Goal: Find specific page/section: Find specific page/section

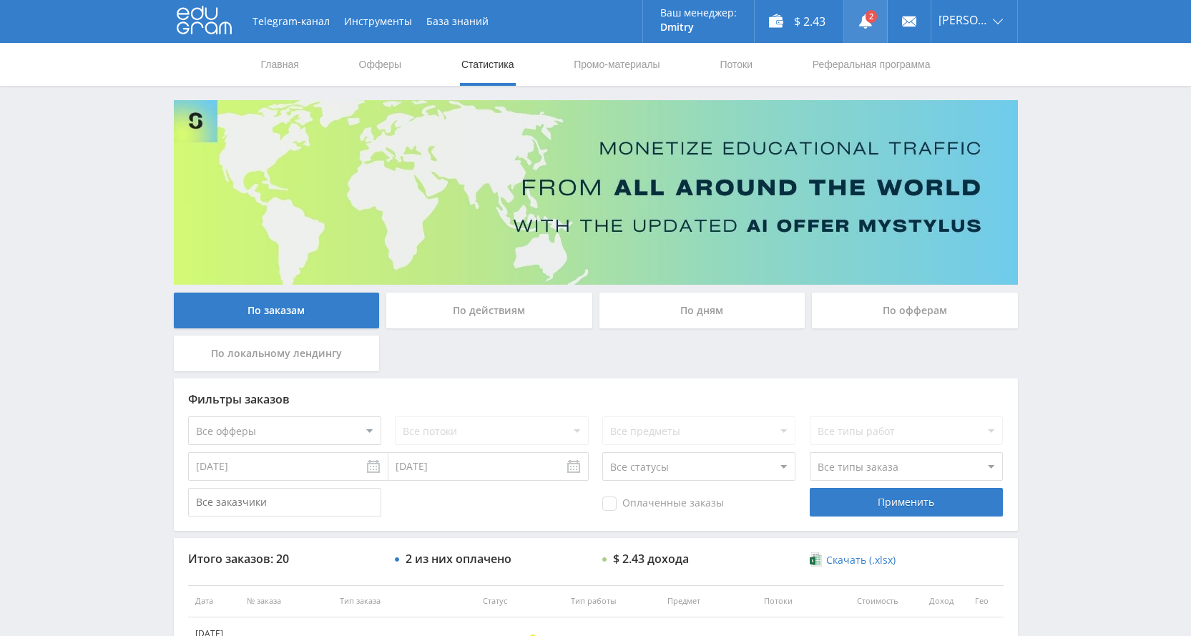
click at [883, 24] on link at bounding box center [865, 21] width 43 height 43
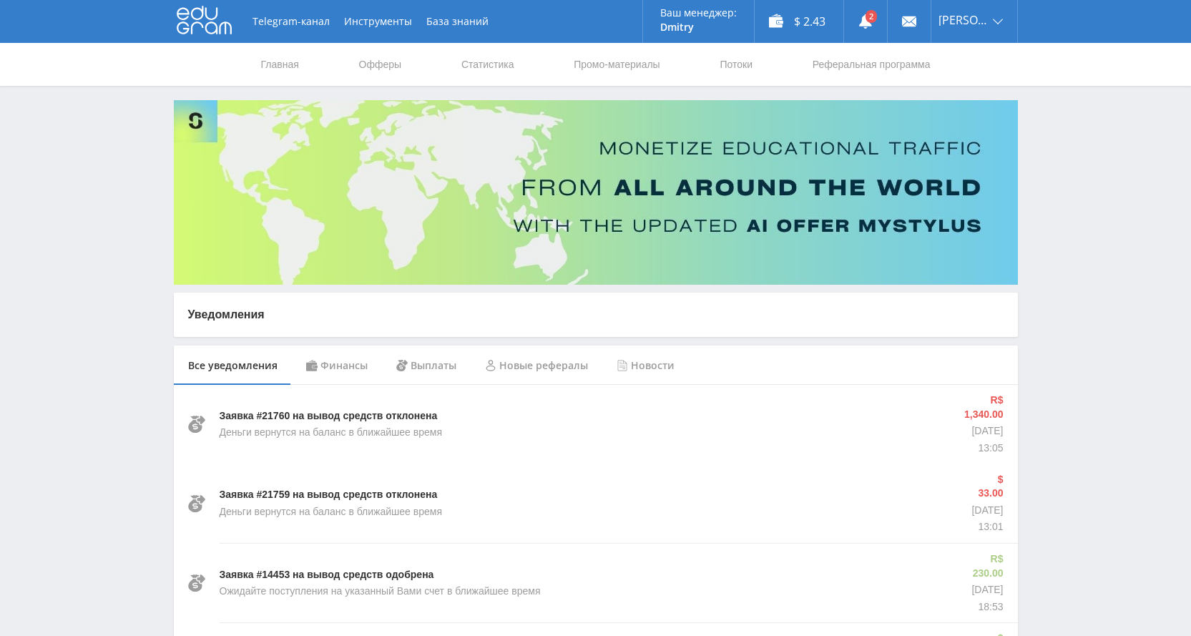
click at [363, 368] on div "Финансы" at bounding box center [337, 365] width 90 height 40
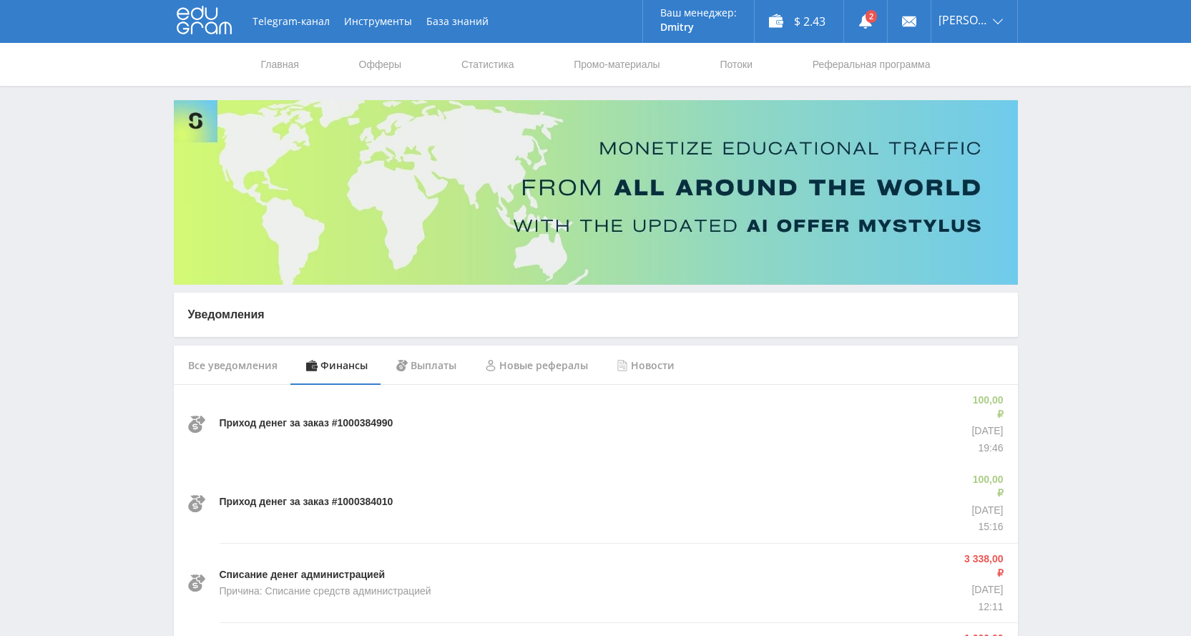
click at [416, 362] on div "Выплаты" at bounding box center [426, 365] width 89 height 40
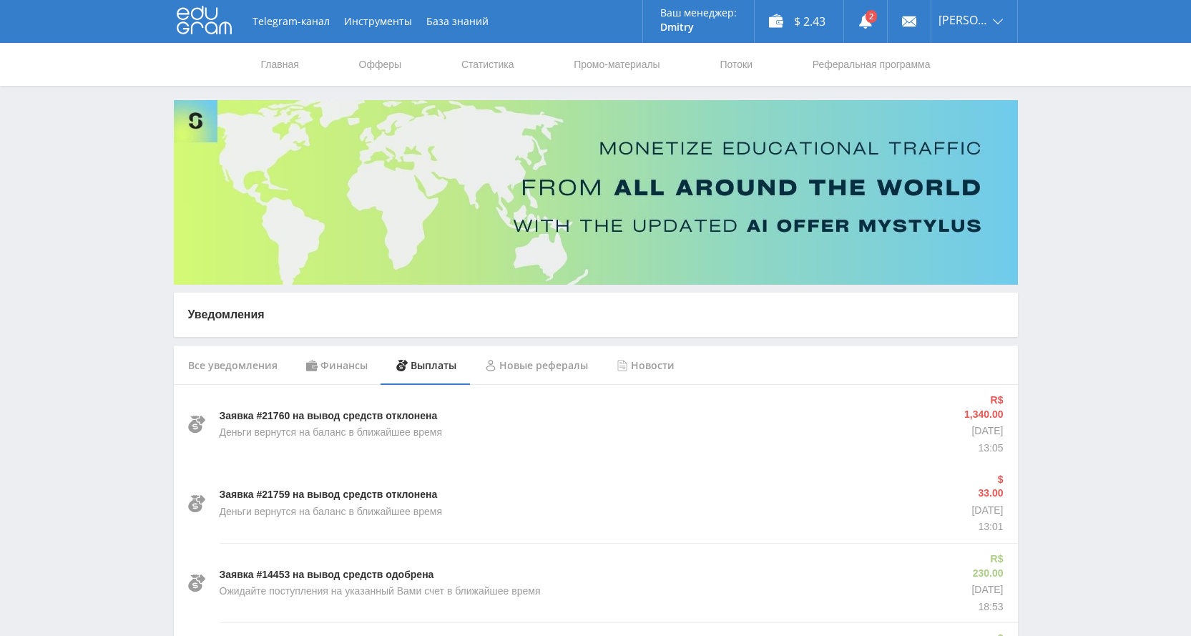
click at [348, 361] on div "Финансы" at bounding box center [337, 365] width 90 height 40
